Goal: Task Accomplishment & Management: Use online tool/utility

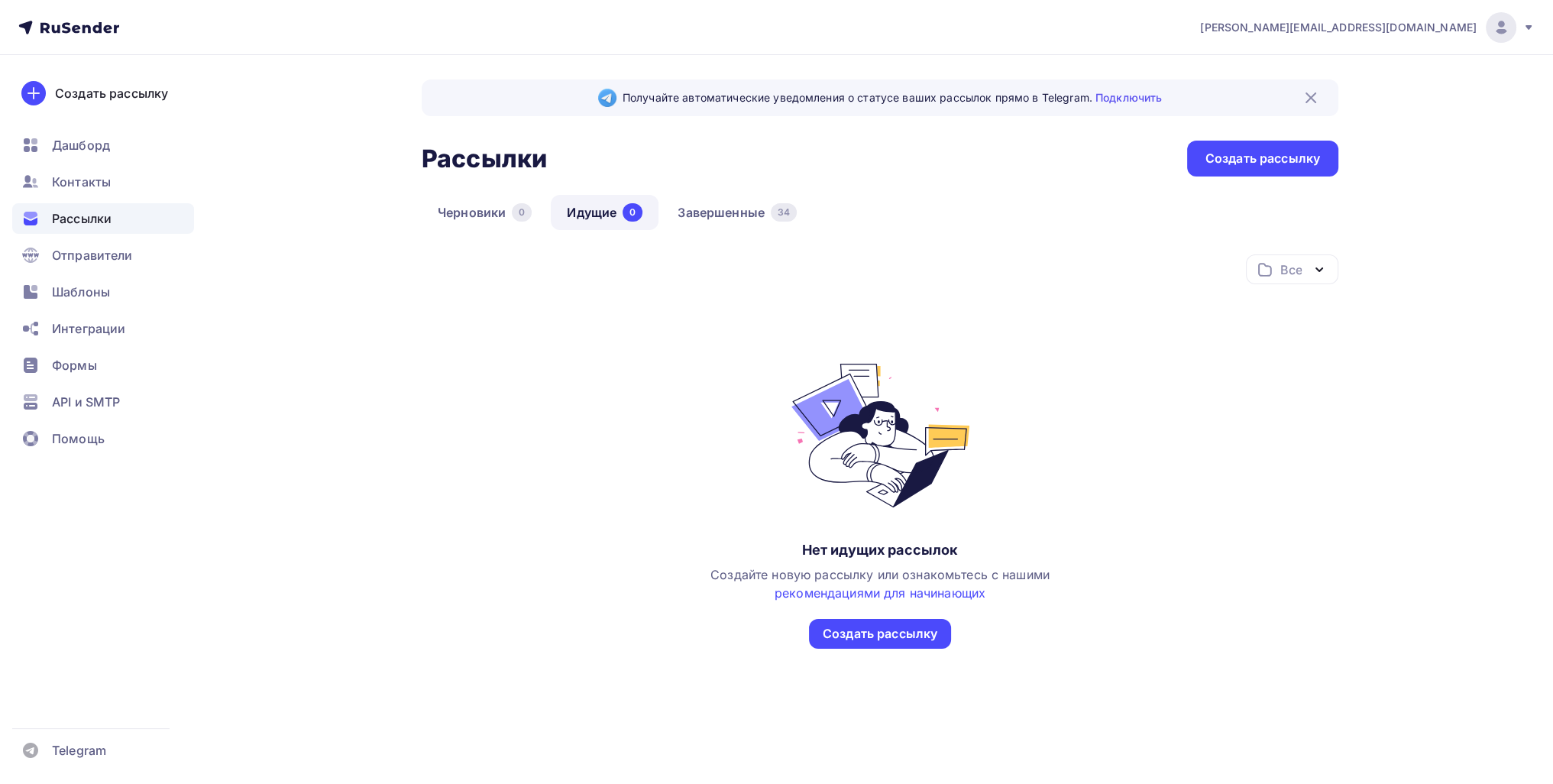
click at [719, 236] on div "Черновики 0 Идущие 0 Завершенные 34" at bounding box center [880, 225] width 917 height 59
click at [719, 212] on link "Завершенные 34" at bounding box center [737, 212] width 151 height 35
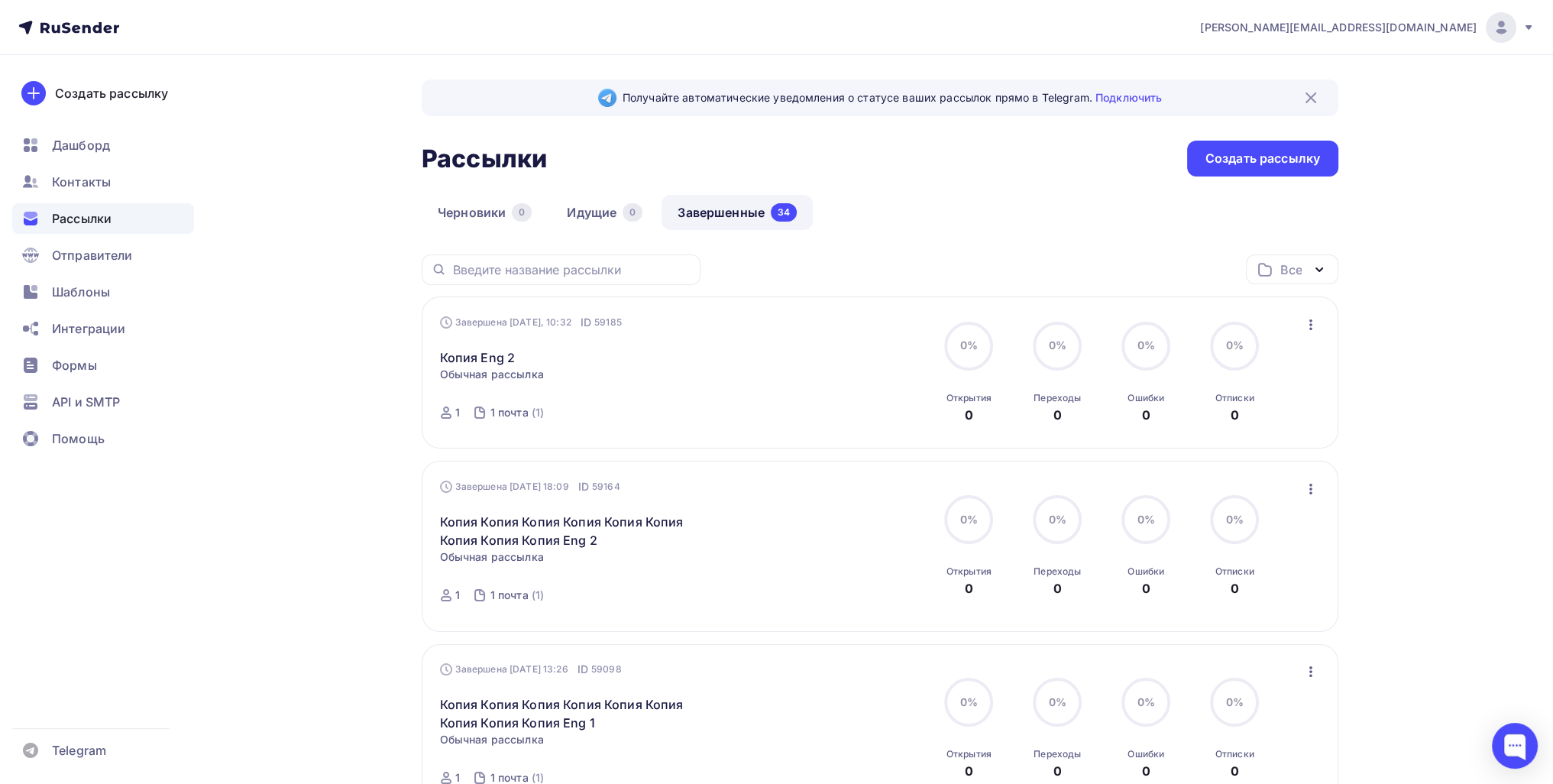
click at [756, 315] on div "Завершена Вчера, 10:32 ID 59185 Копия Eng 2 Статистика Обзор рассылки Копироват…" at bounding box center [880, 372] width 917 height 152
click at [756, 320] on icon "button" at bounding box center [1310, 324] width 18 height 18
click at [756, 420] on div "Копировать в новую" at bounding box center [1240, 425] width 156 height 18
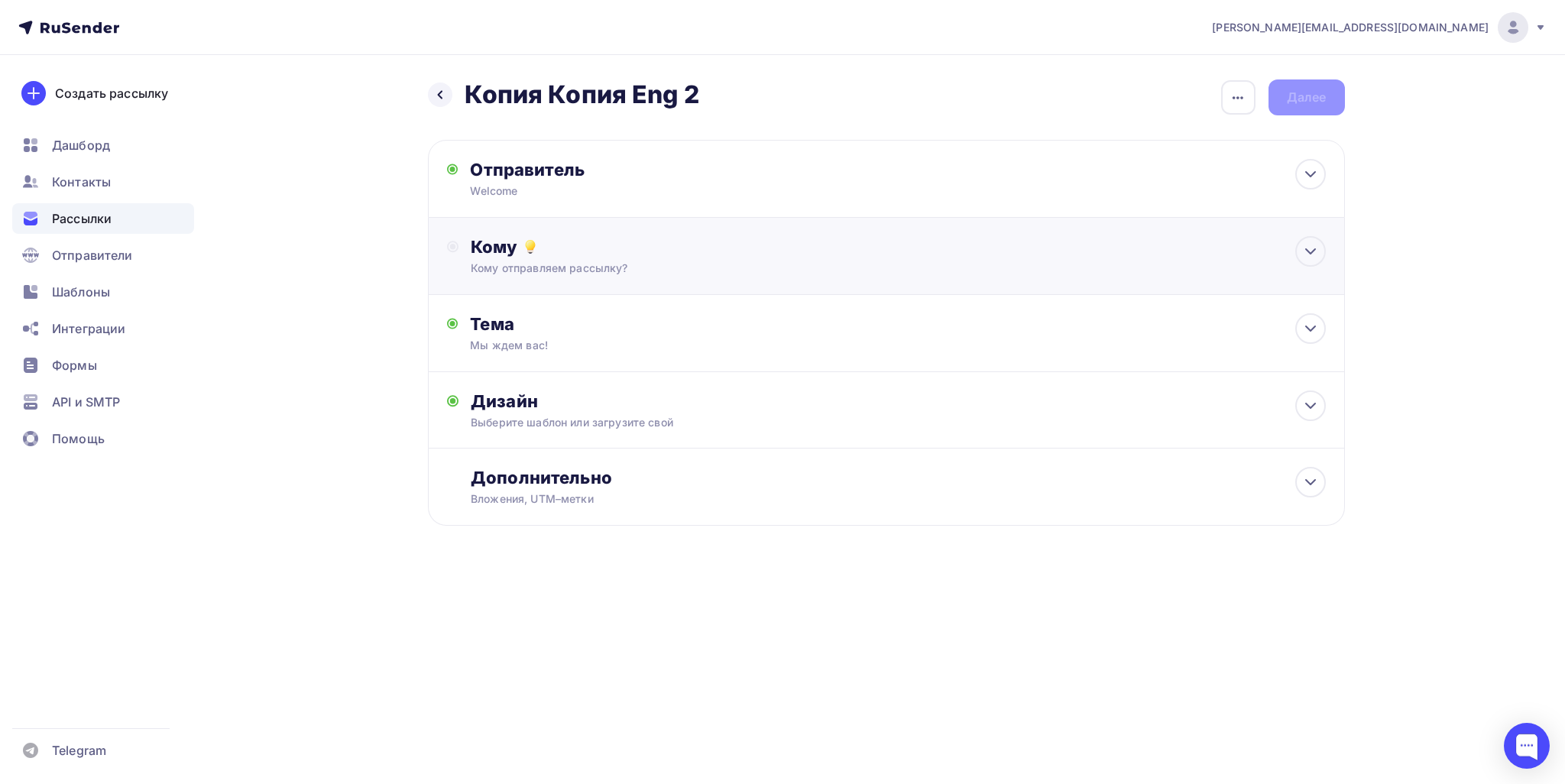
click at [676, 248] on div "Кому" at bounding box center [897, 247] width 854 height 22
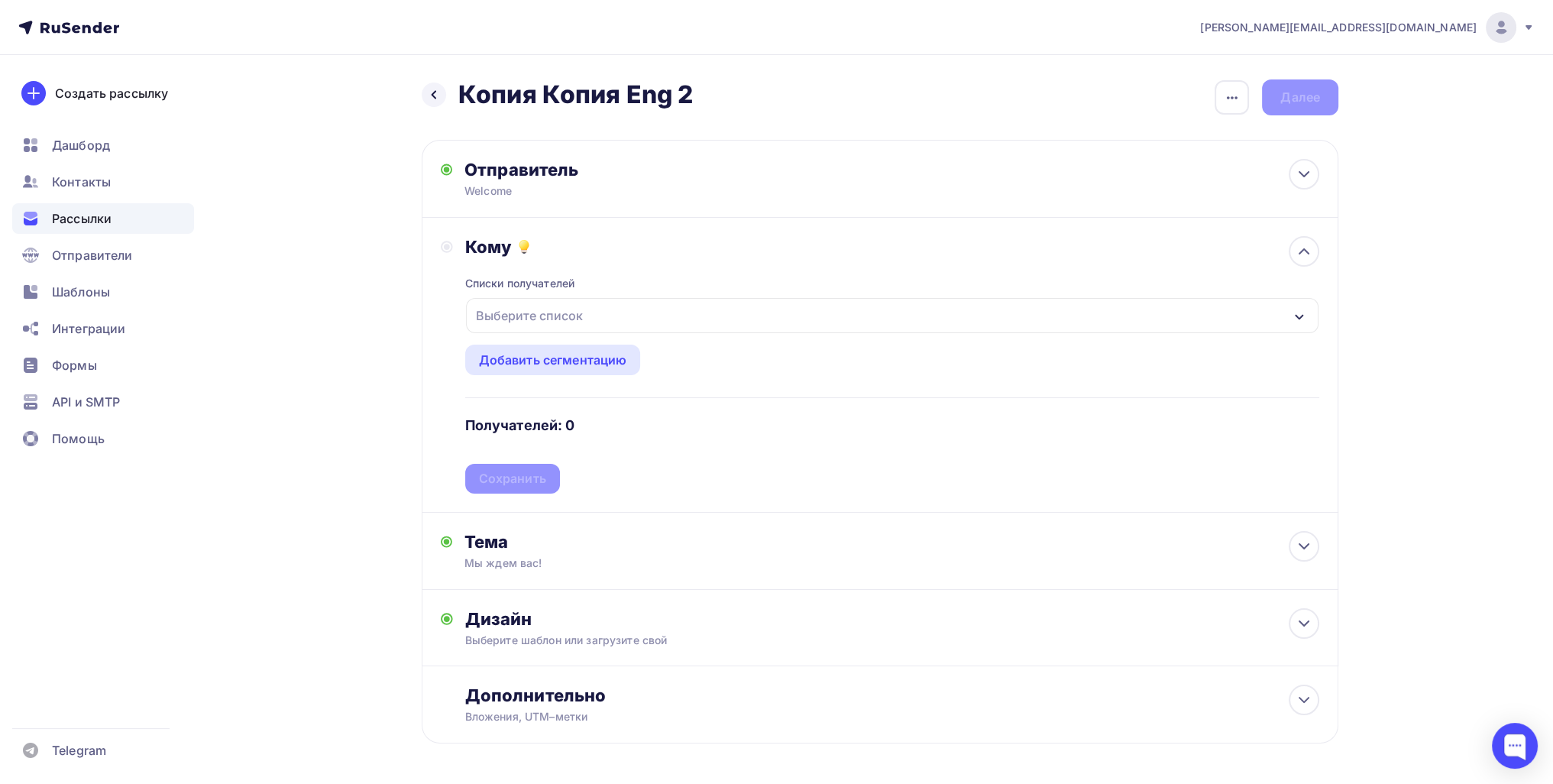
drag, startPoint x: 537, startPoint y: 306, endPoint x: 537, endPoint y: 326, distance: 20.0
click at [537, 309] on div "Выберите список" at bounding box center [529, 315] width 119 height 28
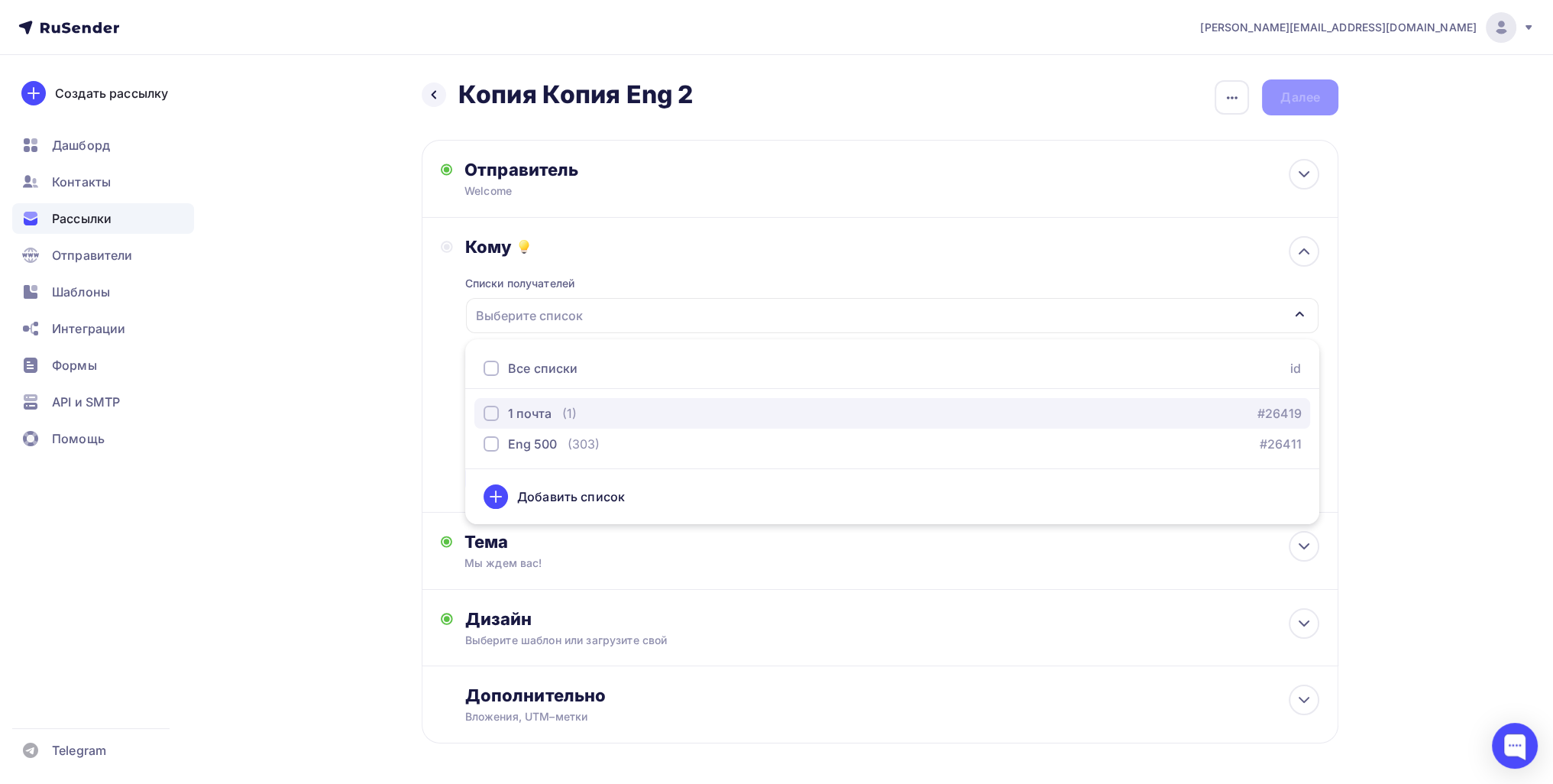
click at [528, 400] on button "1 почта (1) #26419" at bounding box center [892, 413] width 836 height 31
drag, startPoint x: 382, startPoint y: 410, endPoint x: 426, endPoint y: 424, distance: 46.2
click at [385, 410] on div "Назад Копия Копия Eng 2 Копия Копия Eng 2 Закончить позже Переименовать рассылк…" at bounding box center [777, 448] width 1252 height 787
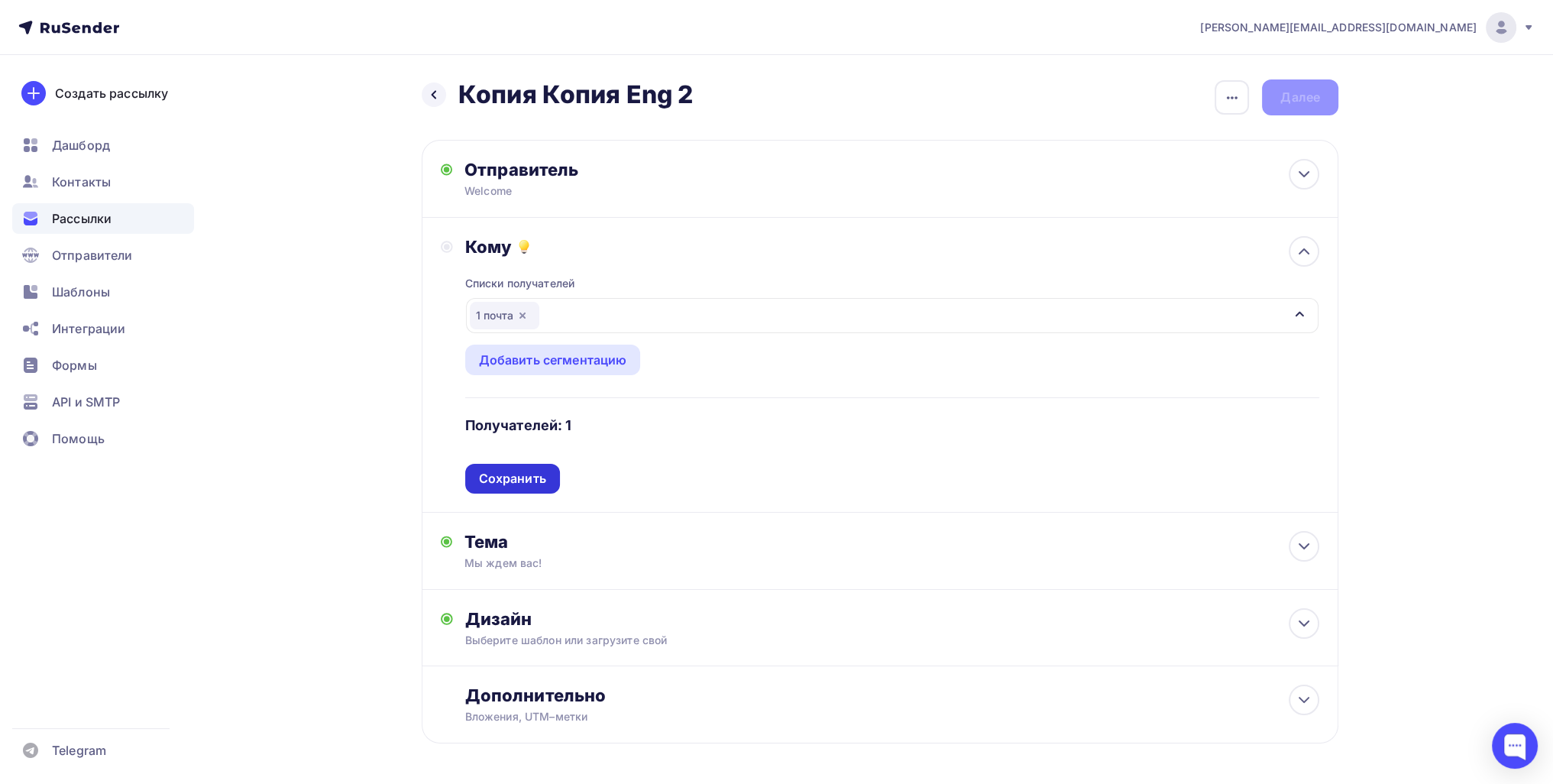
click at [538, 474] on div "Сохранить" at bounding box center [512, 479] width 67 height 18
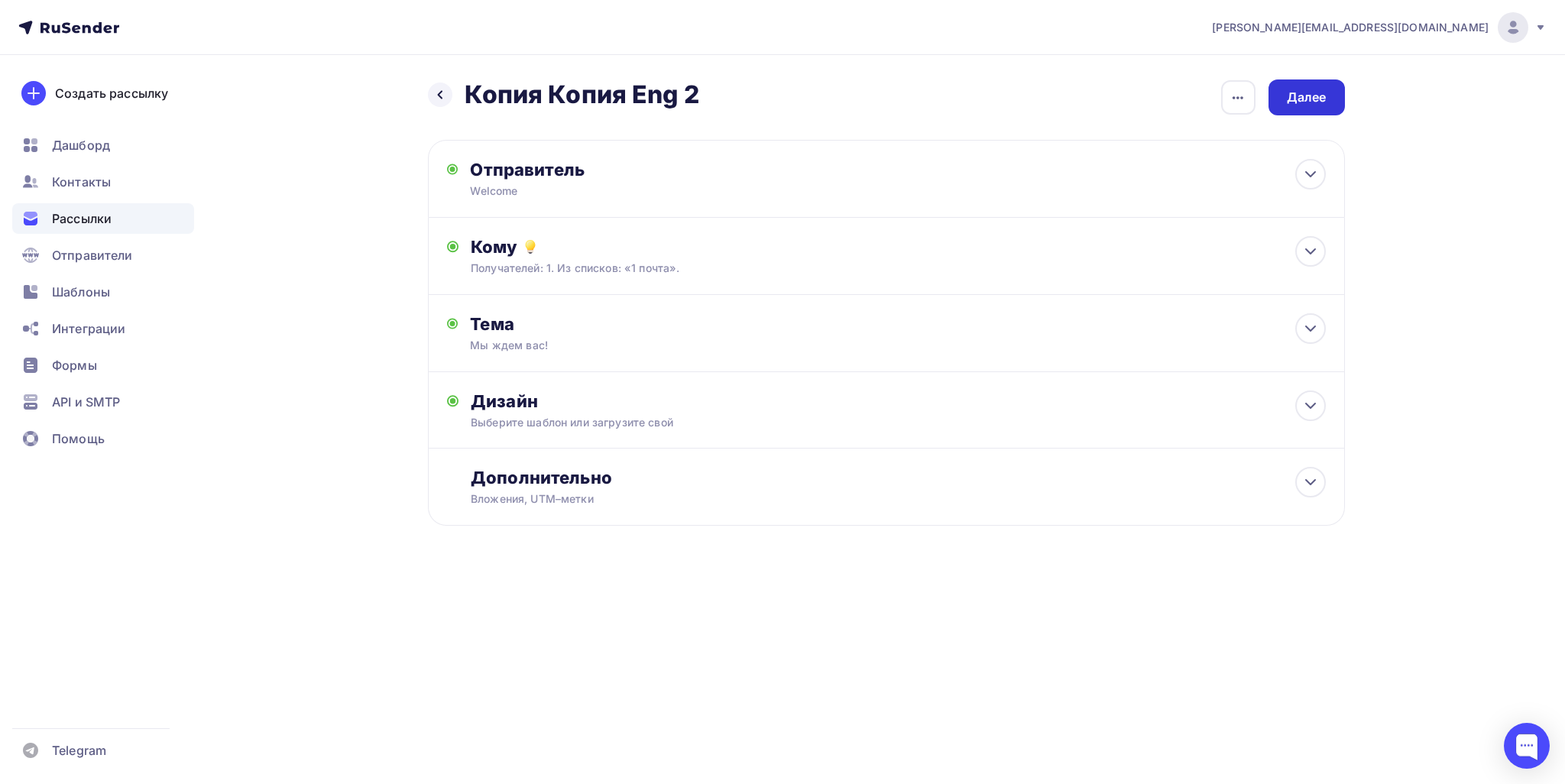
click at [756, 95] on div "Далее" at bounding box center [1306, 98] width 40 height 18
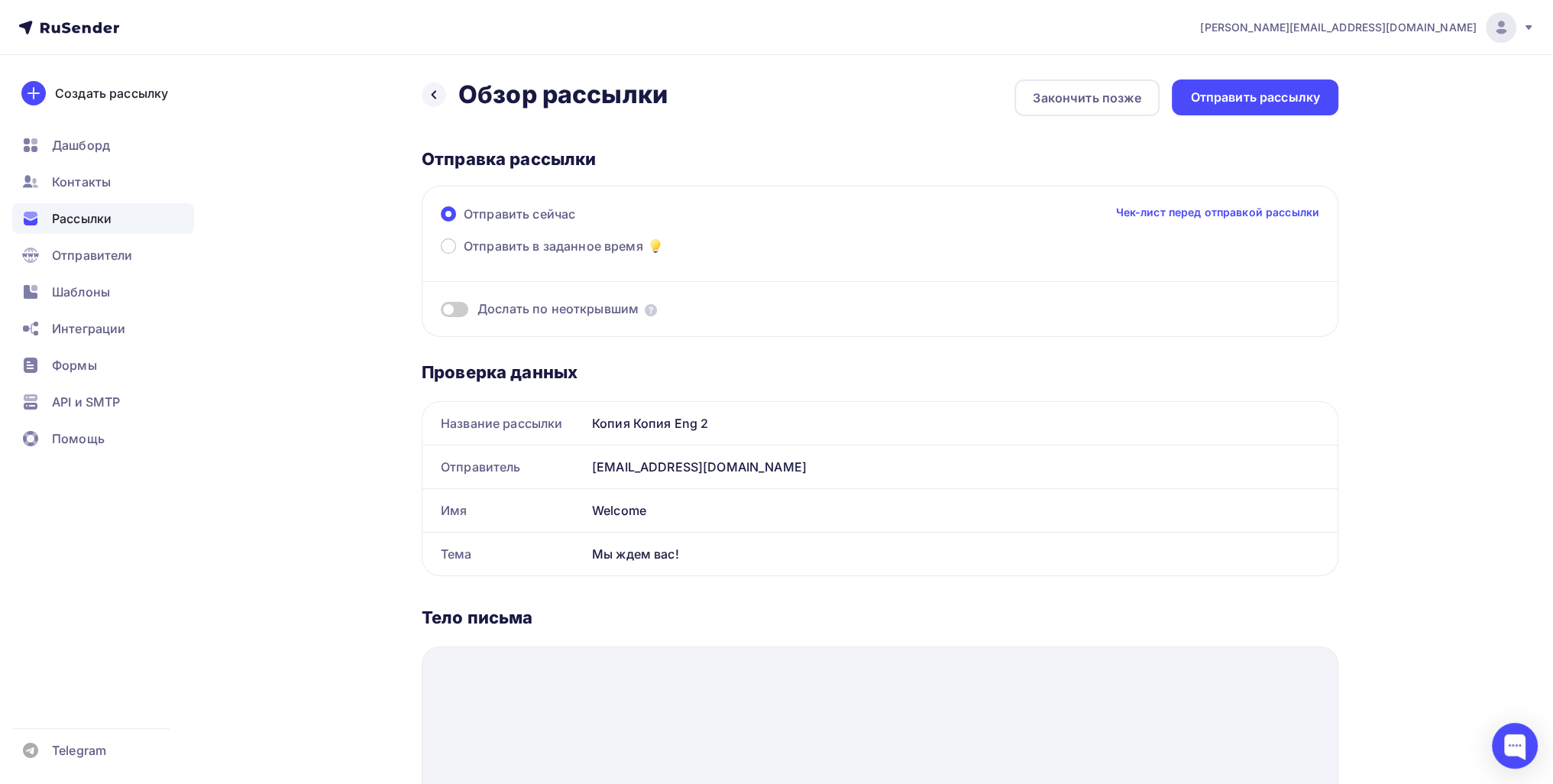
click at [756, 72] on div "Назад Обзор рассылки Обзор рассылки Закончить позже Отправить рассылку Отправка…" at bounding box center [777, 718] width 1252 height 1326
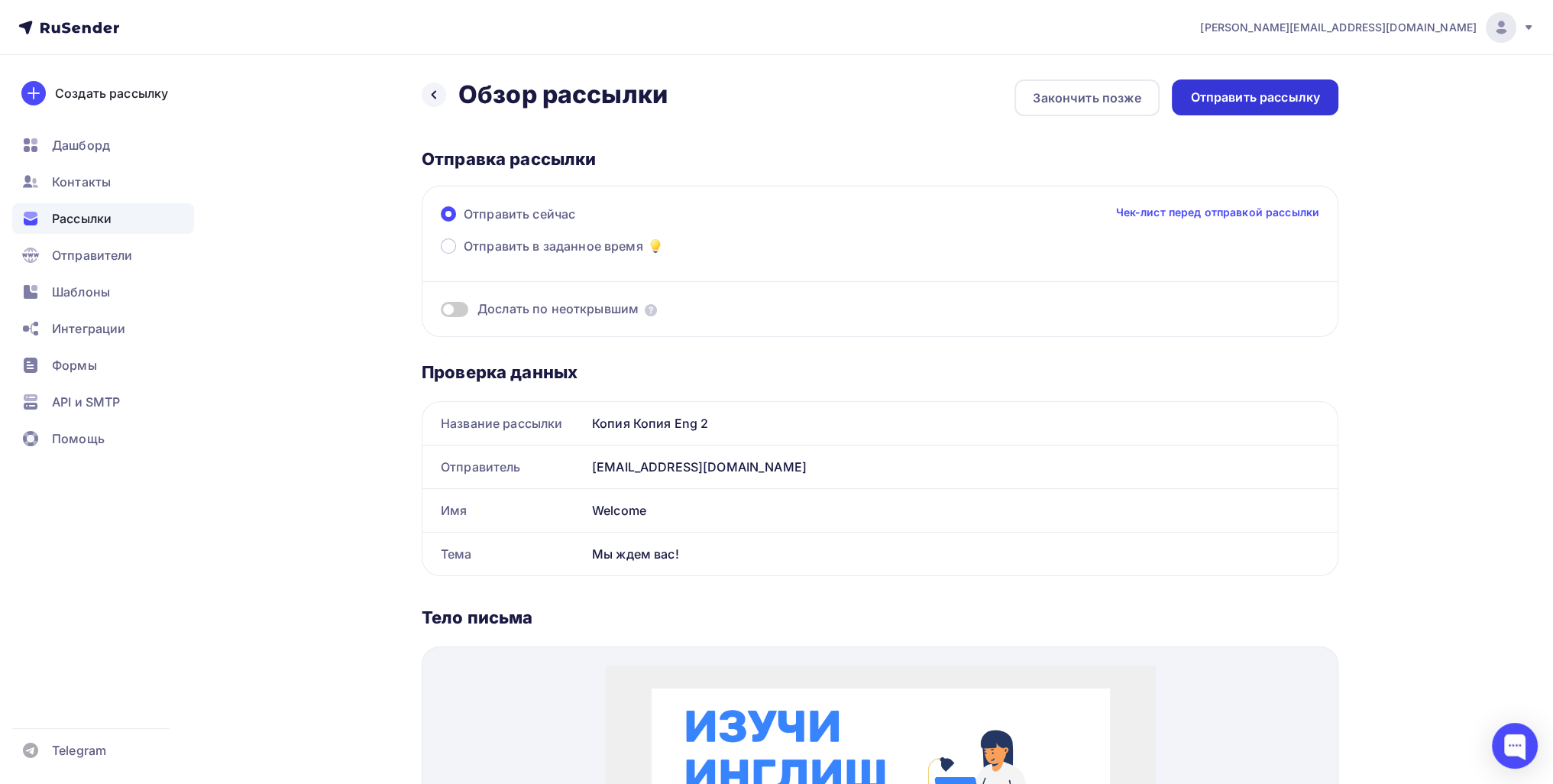
click at [756, 89] on div "Отправить рассылку" at bounding box center [1255, 98] width 130 height 18
